Goal: Find specific page/section: Find specific page/section

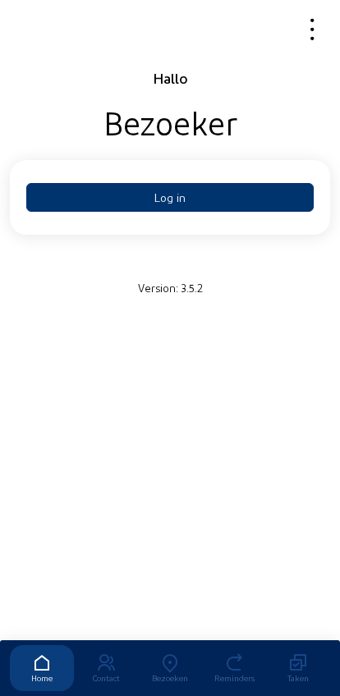
click at [254, 199] on button "Log in" at bounding box center [169, 197] width 287 height 29
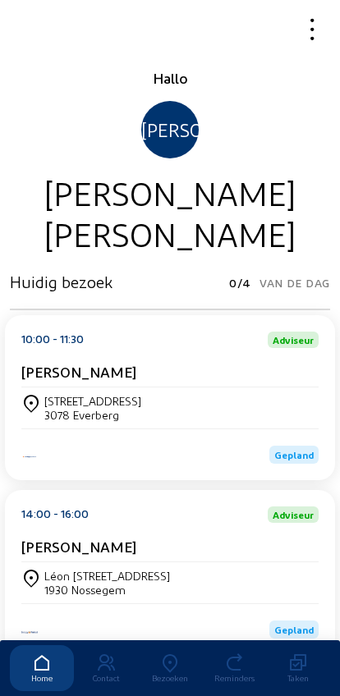
click at [171, 653] on icon at bounding box center [170, 663] width 64 height 20
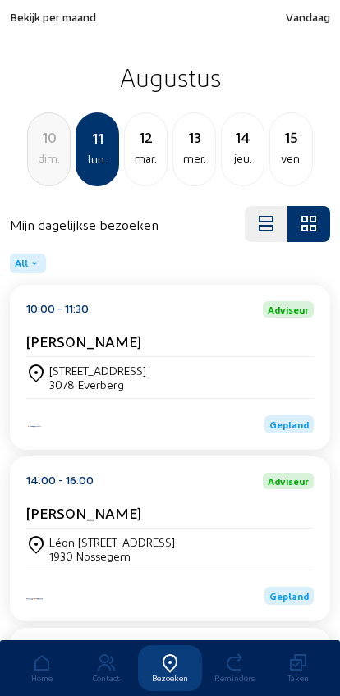
click at [35, 21] on span "Bekijk per maand" at bounding box center [53, 17] width 86 height 14
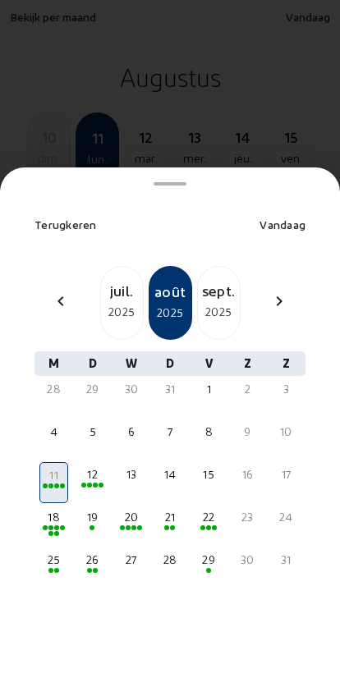
click at [50, 291] on div "chevron_left" at bounding box center [60, 303] width 39 height 24
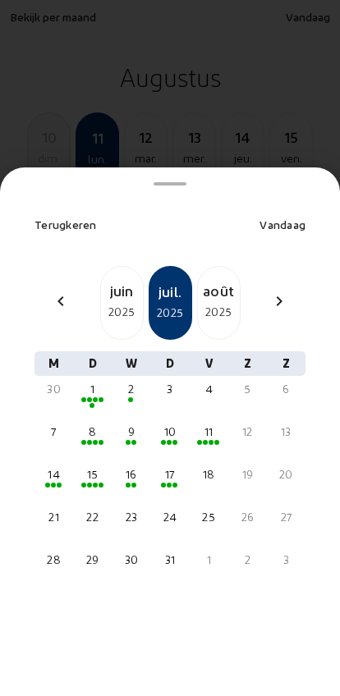
click at [117, 302] on div "2025" at bounding box center [122, 312] width 42 height 20
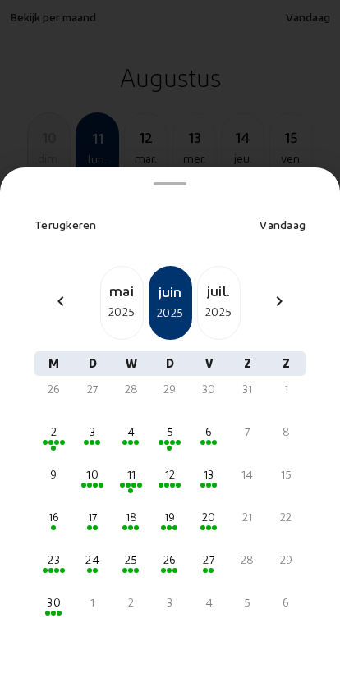
click at [210, 509] on div "20" at bounding box center [208, 517] width 25 height 16
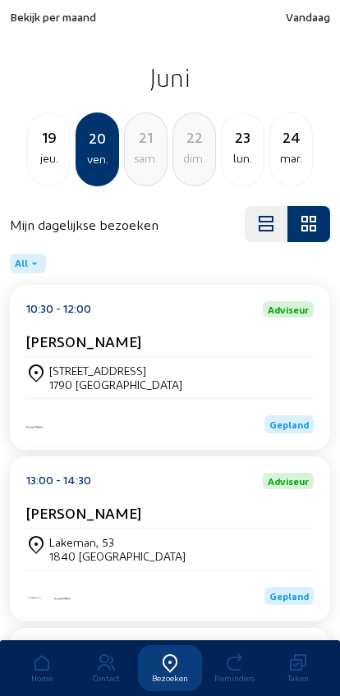
click at [195, 529] on div "[PERSON_NAME]" at bounding box center [169, 516] width 287 height 25
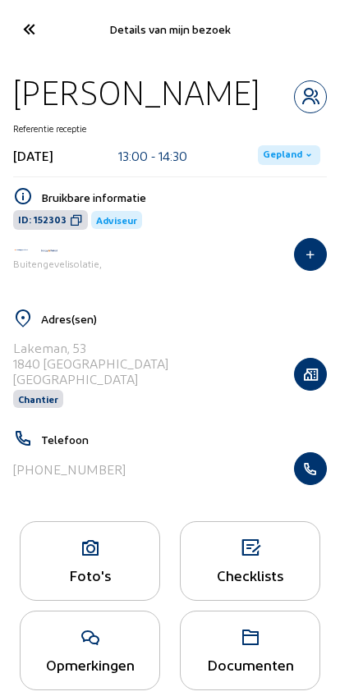
click at [307, 473] on icon "button" at bounding box center [310, 469] width 31 height 16
